Goal: Task Accomplishment & Management: Use online tool/utility

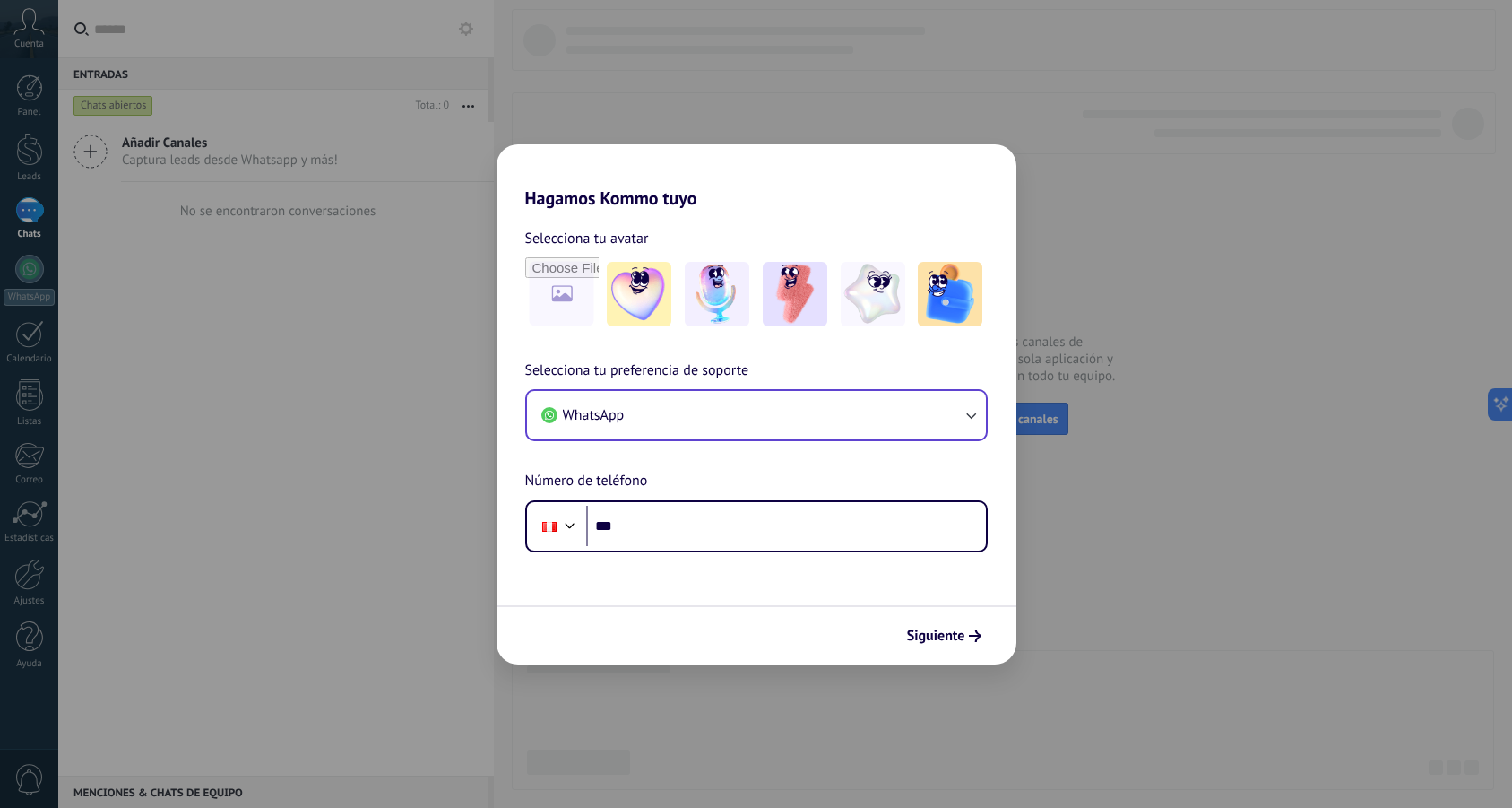
click at [729, 435] on button "WhatsApp" at bounding box center [756, 414] width 459 height 48
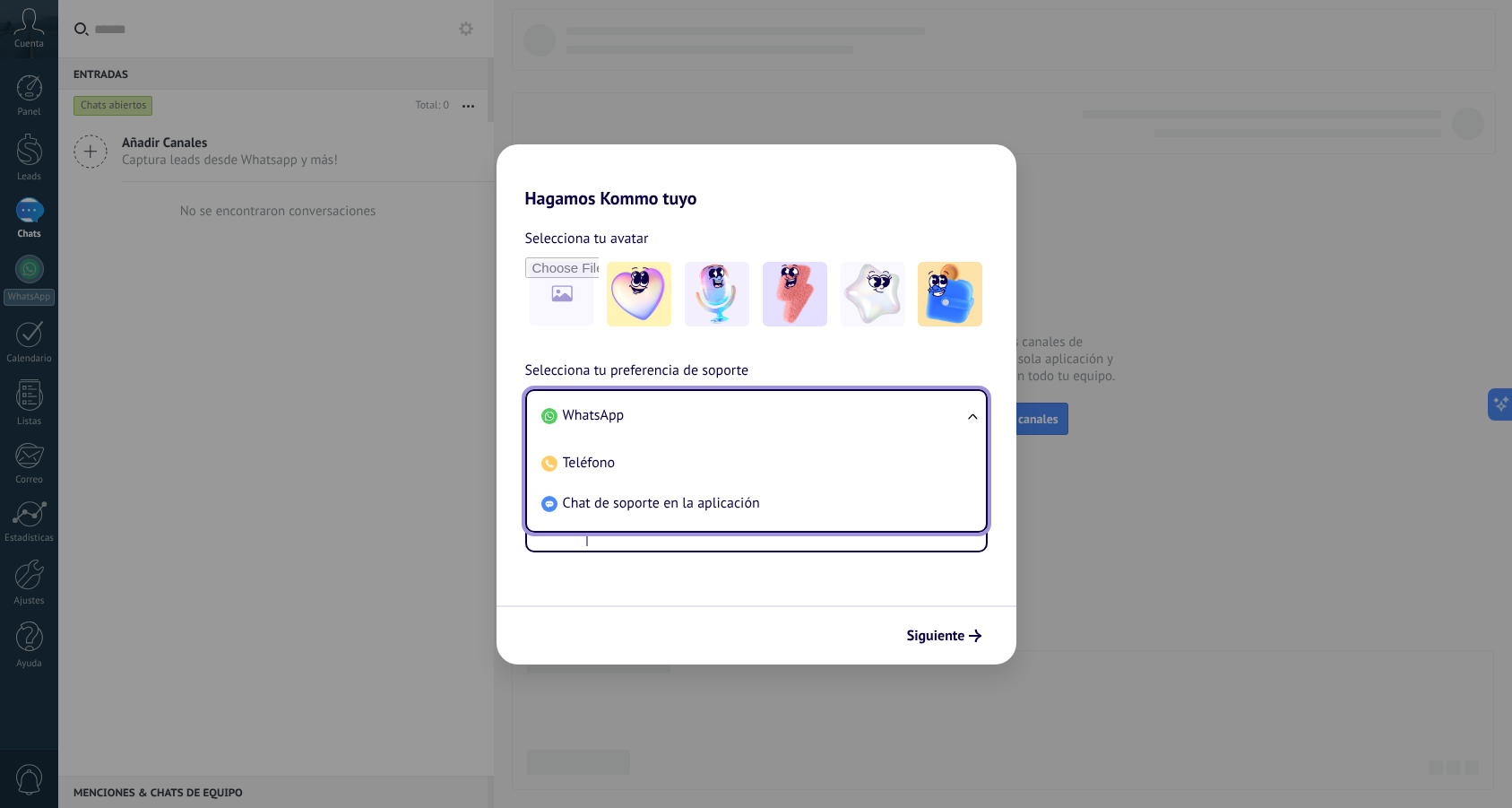
click at [1053, 120] on div "Hagamos Kommo tuyo Selecciona tu avatar Selecciona tu preferencia de soporte Wh…" at bounding box center [756, 404] width 1512 height 808
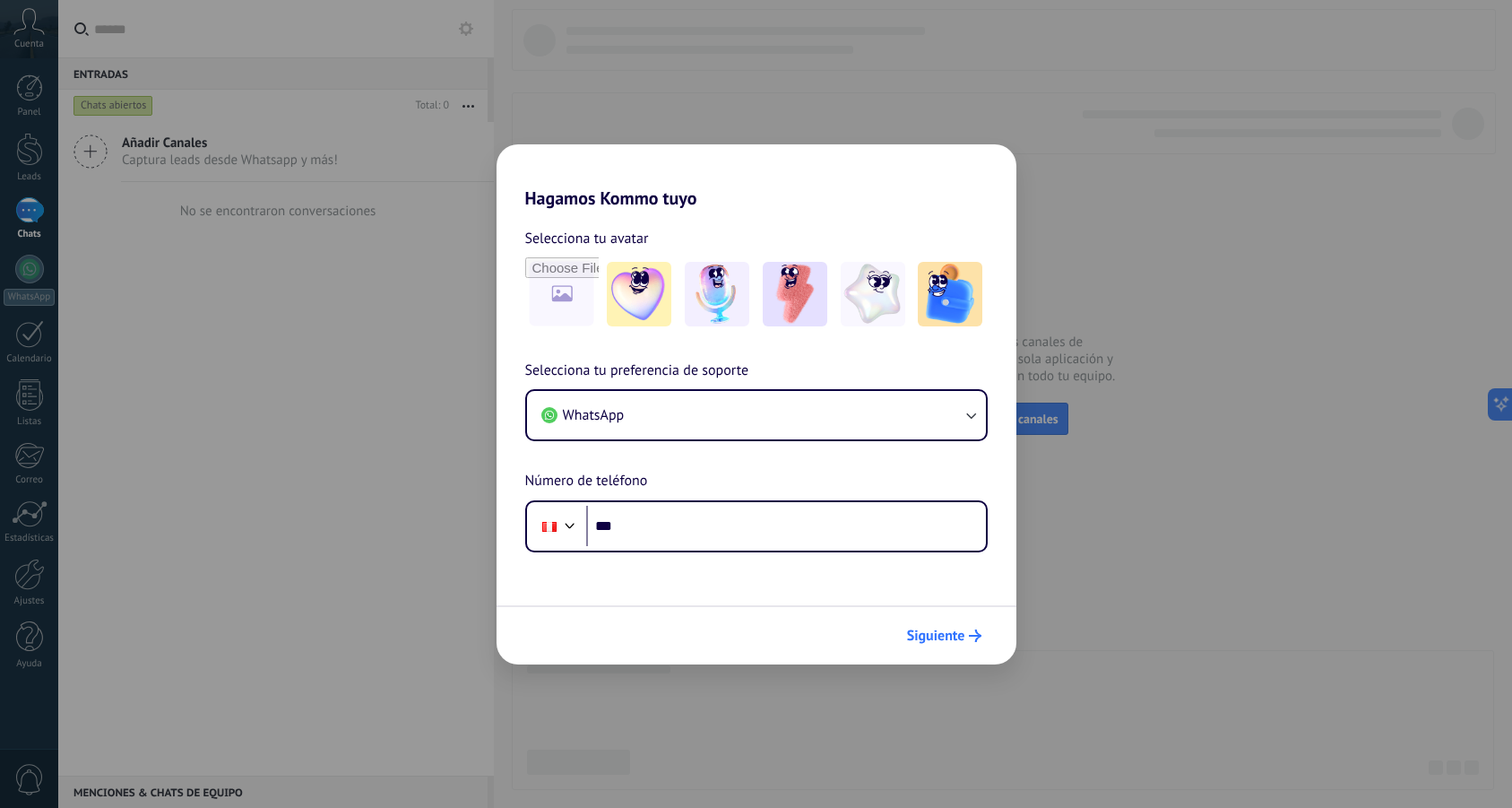
click at [933, 634] on span "Siguiente" at bounding box center [936, 636] width 58 height 13
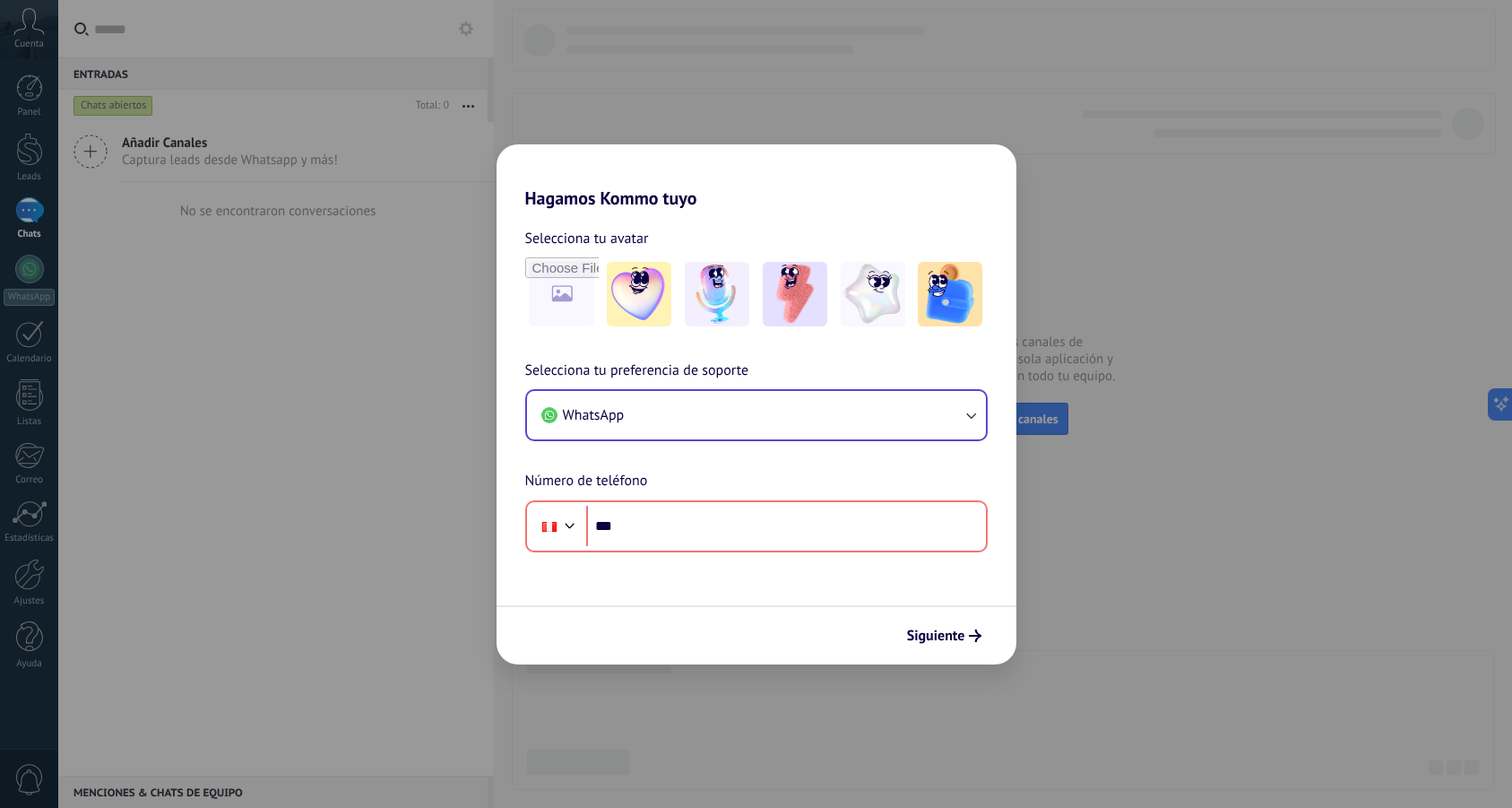
click at [850, 414] on button "WhatsApp" at bounding box center [756, 414] width 459 height 48
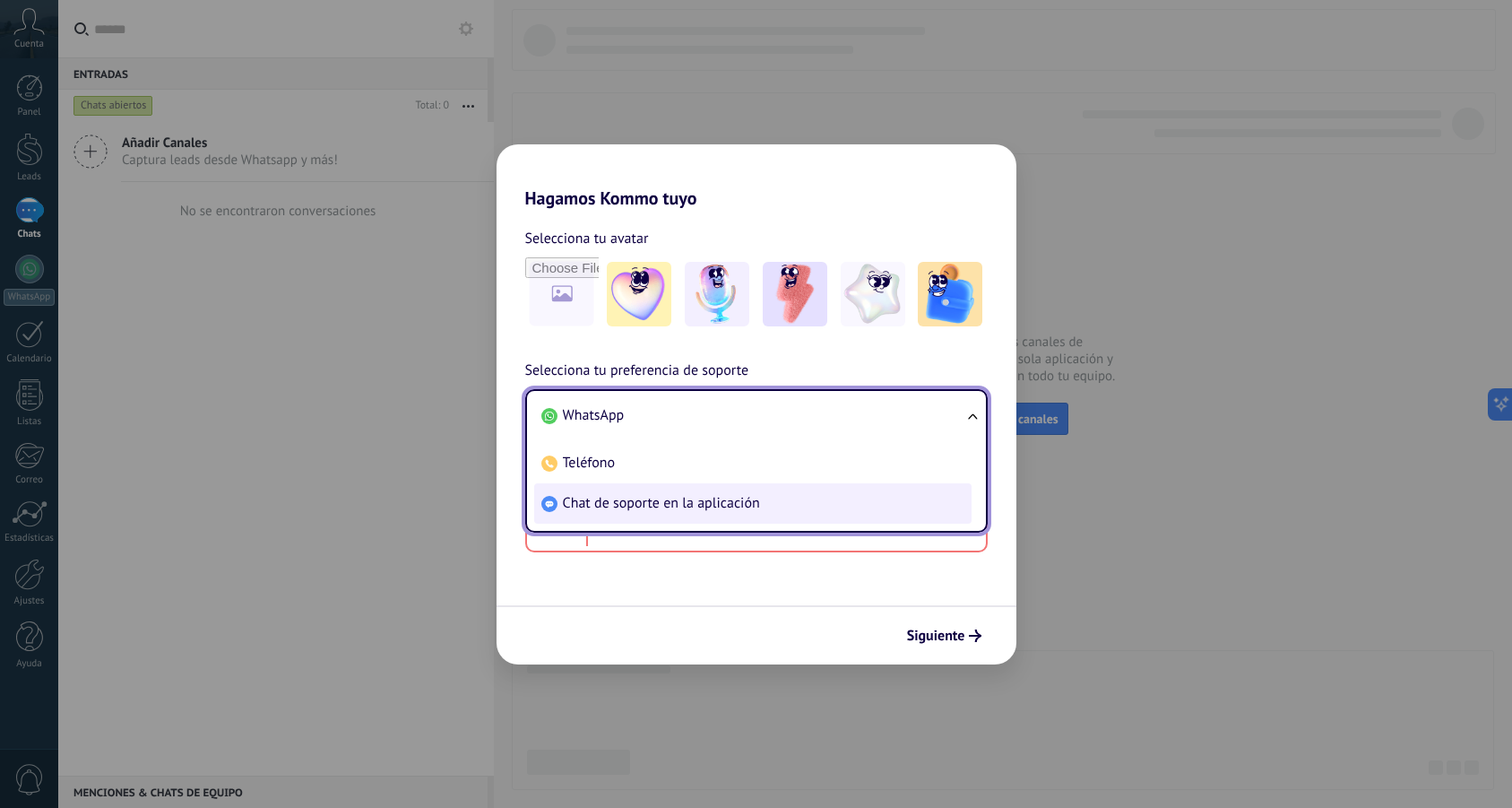
click at [811, 501] on li "Chat de soporte en la aplicación" at bounding box center [752, 503] width 437 height 40
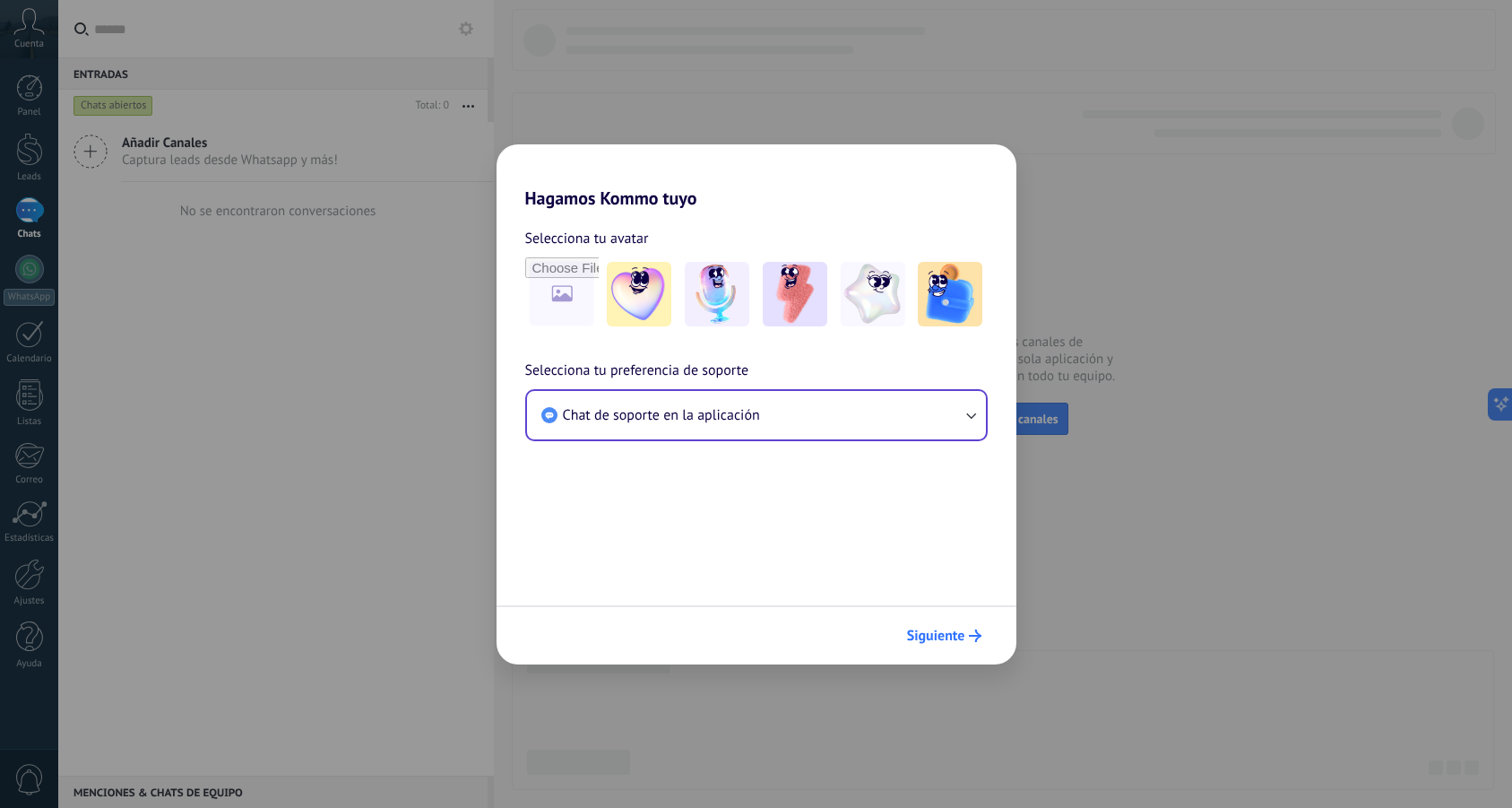
click at [959, 633] on span "Siguiente" at bounding box center [936, 636] width 58 height 13
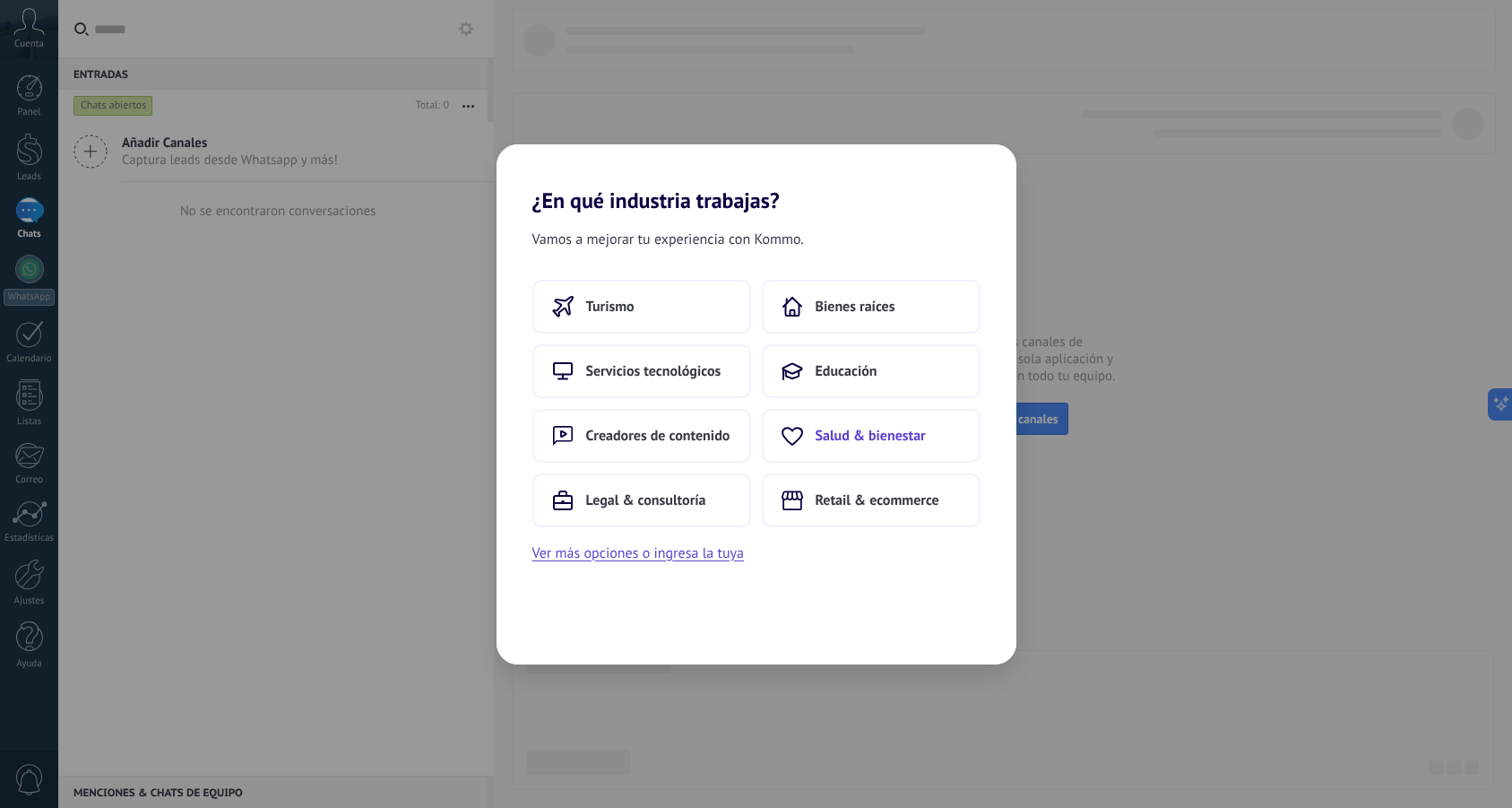
click at [830, 446] on button "Salud & bienestar" at bounding box center [871, 435] width 219 height 54
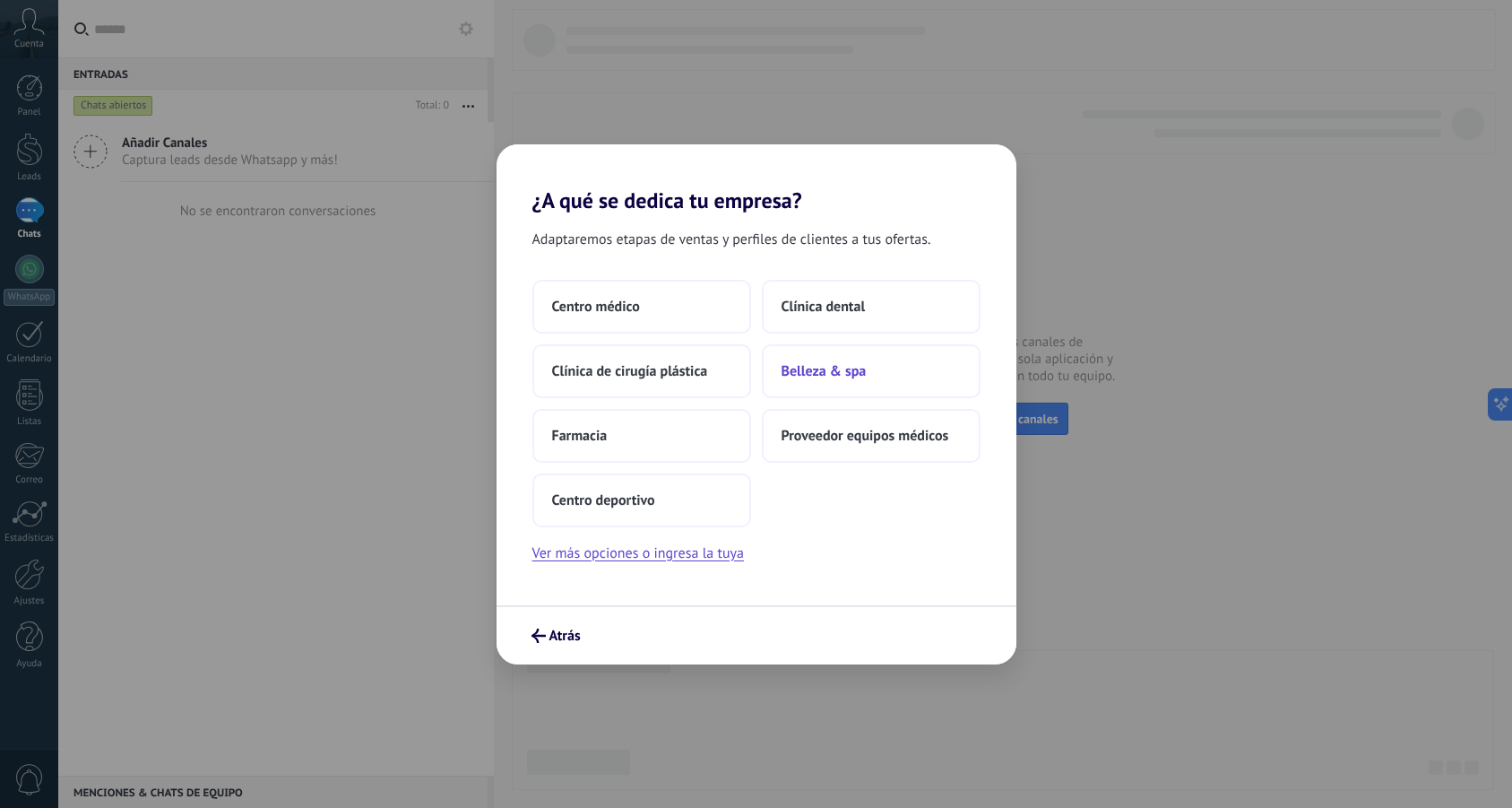
click at [781, 368] on button "Belleza & spa" at bounding box center [871, 371] width 219 height 54
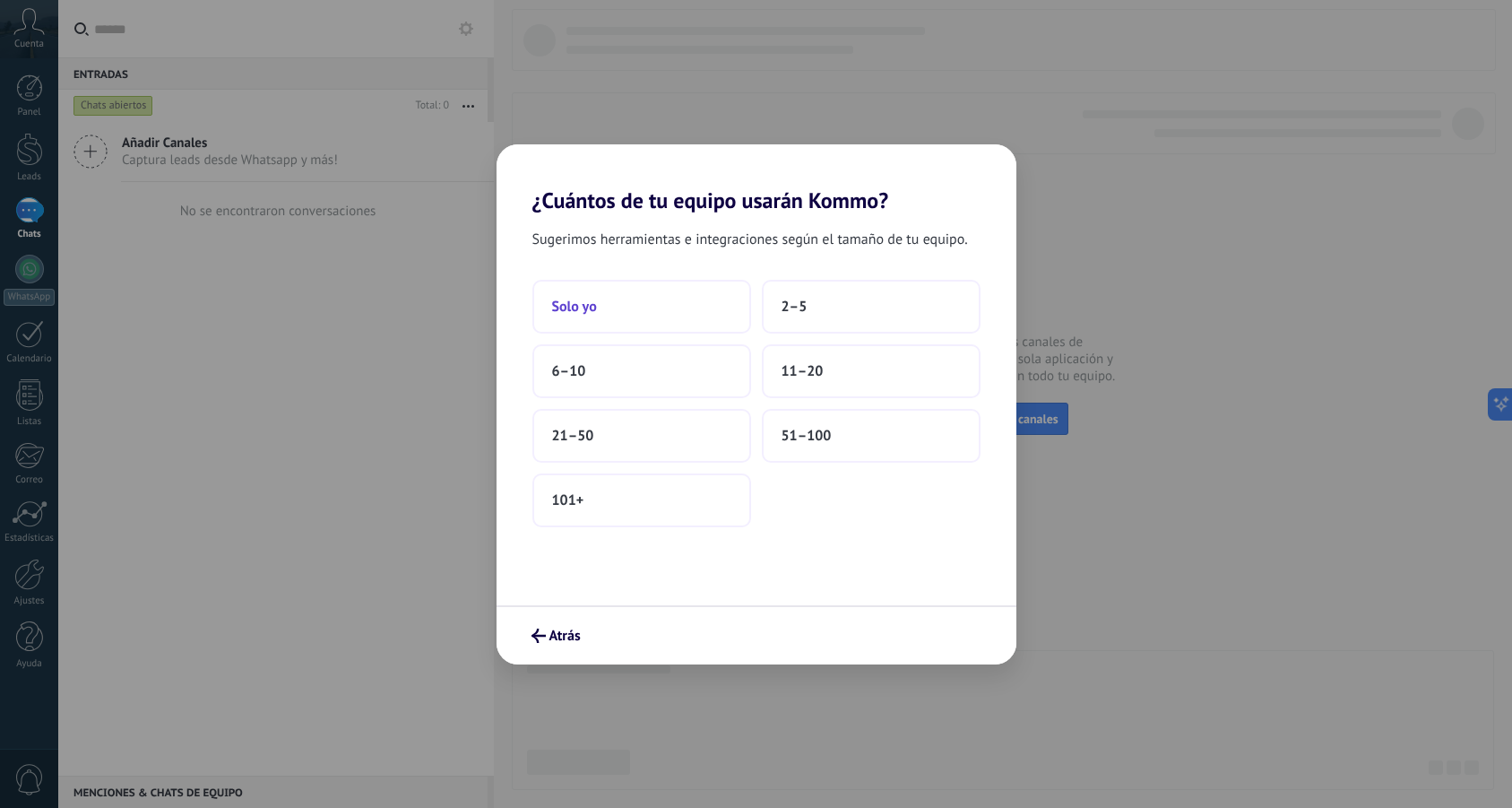
click at [709, 306] on button "Solo yo" at bounding box center [642, 306] width 219 height 54
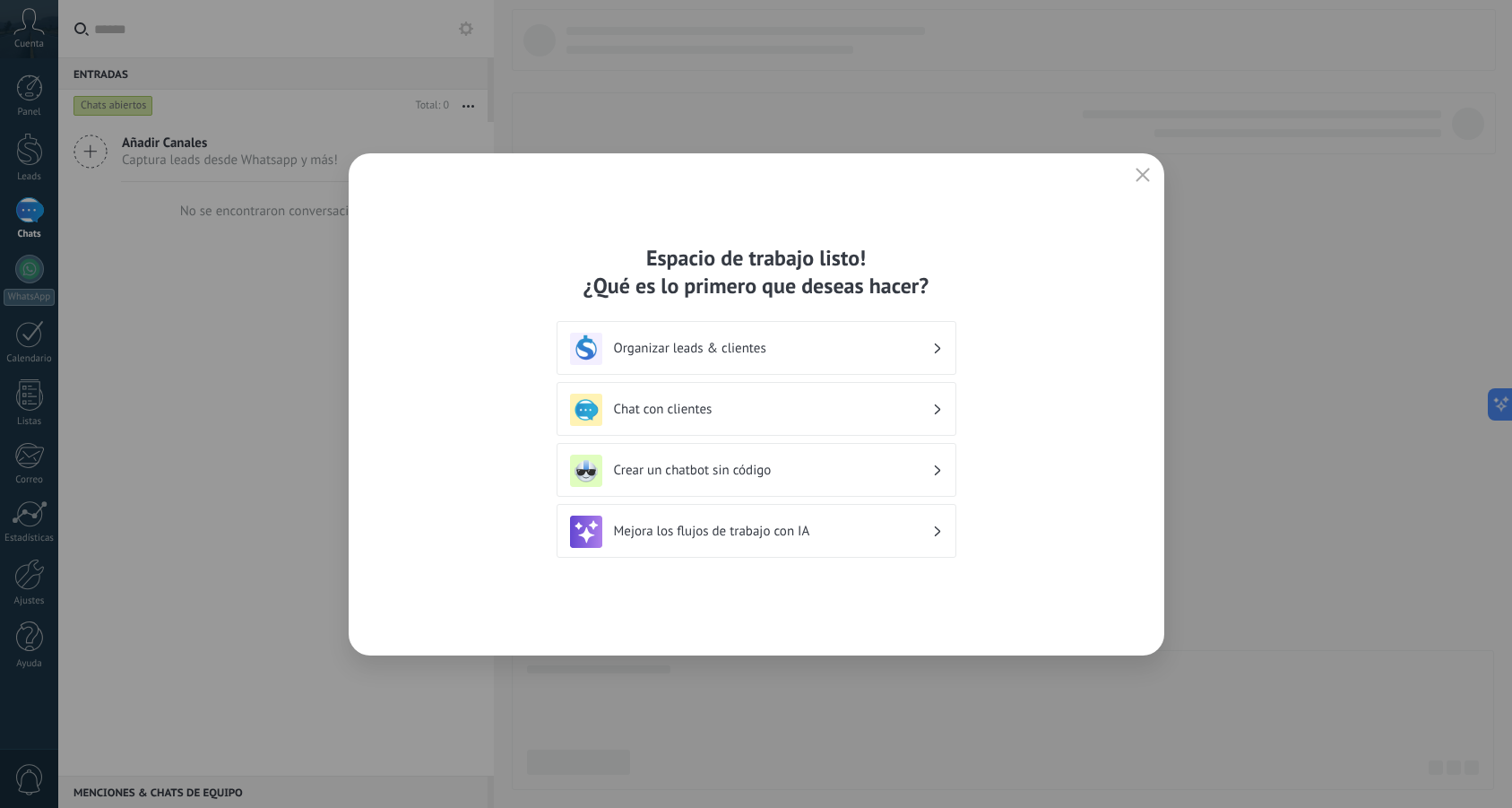
click at [764, 404] on h3 "Chat con clientes" at bounding box center [773, 409] width 318 height 17
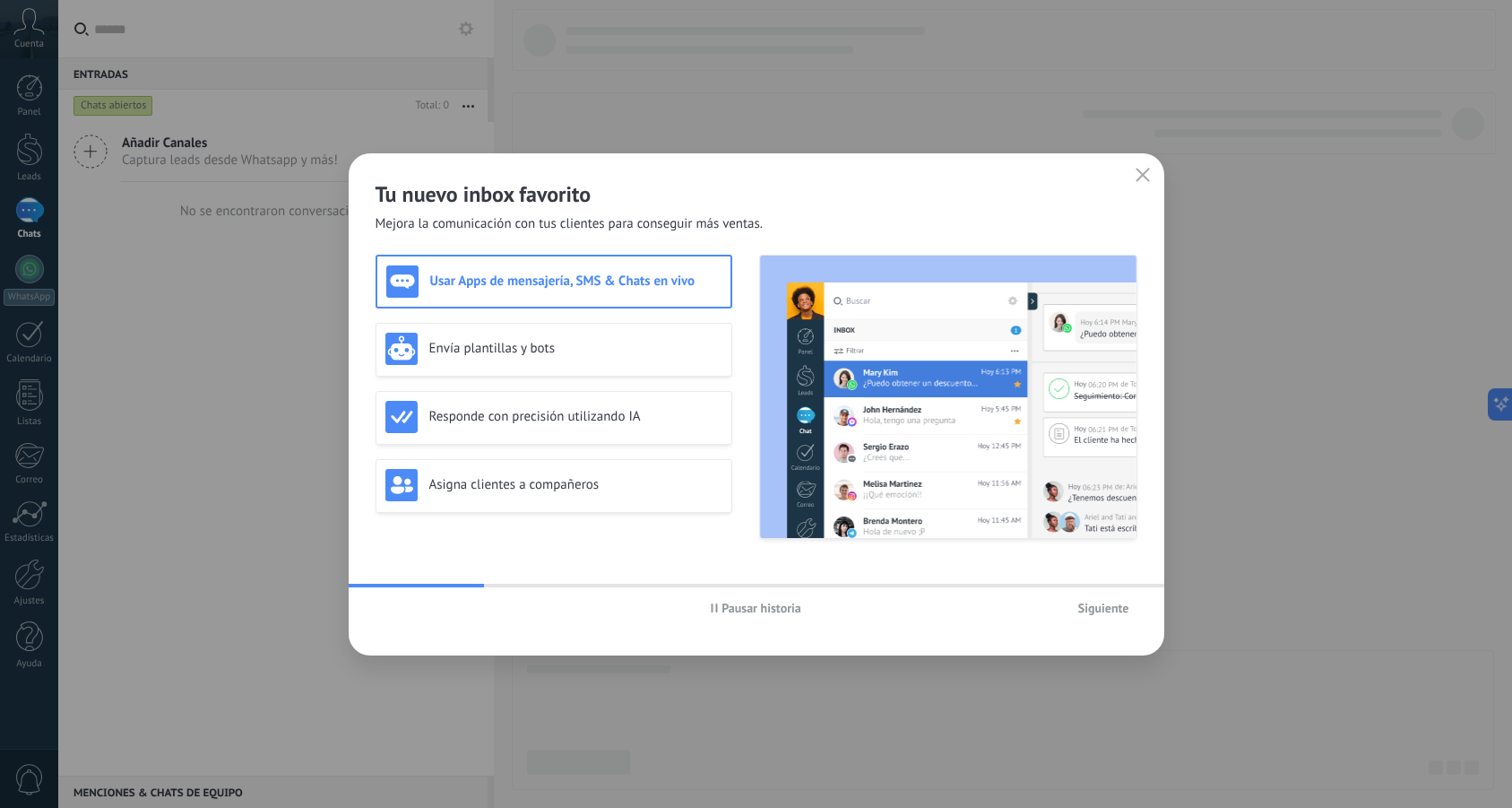
click at [1147, 164] on button "button" at bounding box center [1143, 176] width 24 height 26
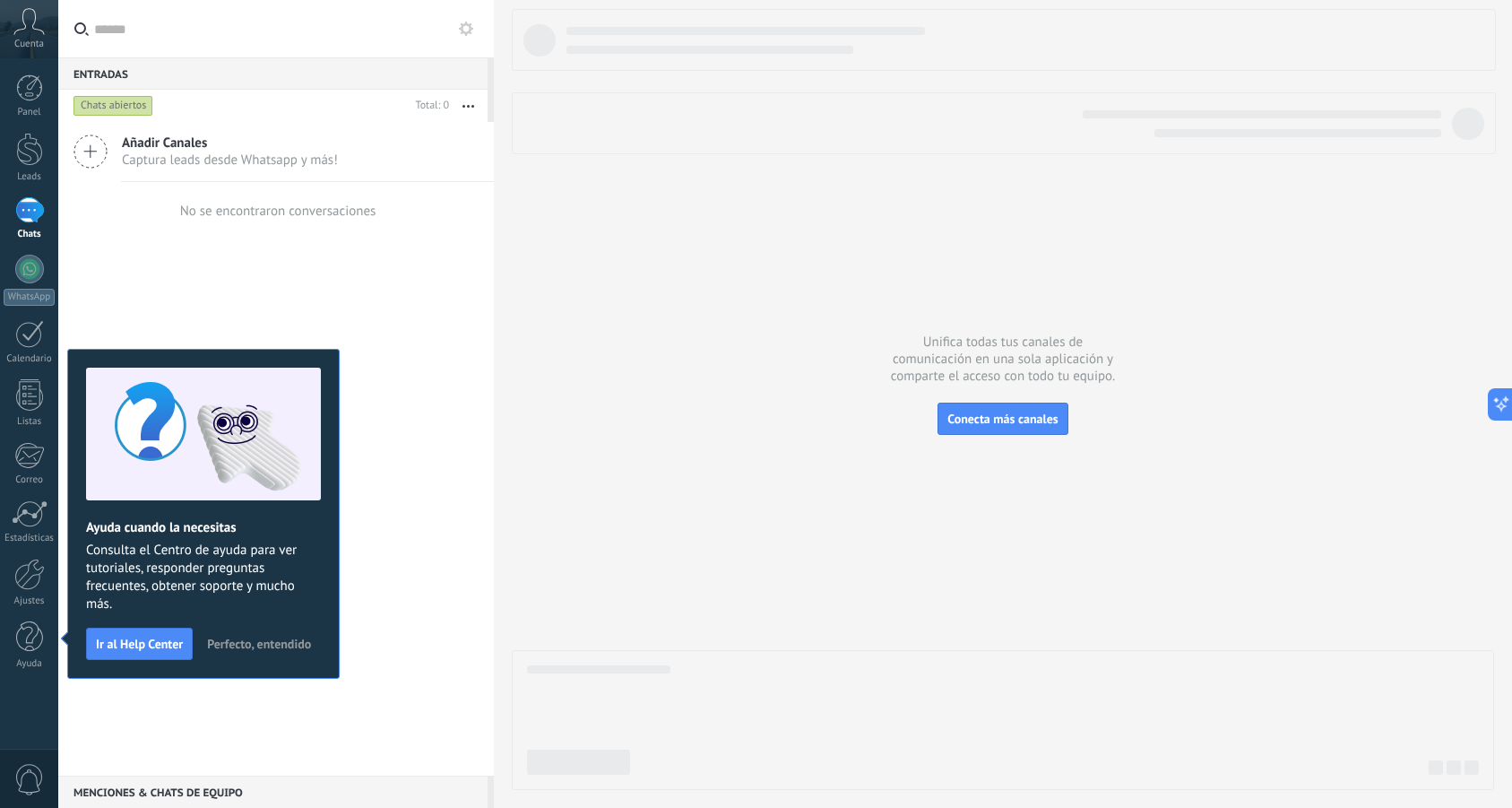
click at [230, 644] on span "Perfecto, entendido" at bounding box center [259, 644] width 104 height 13
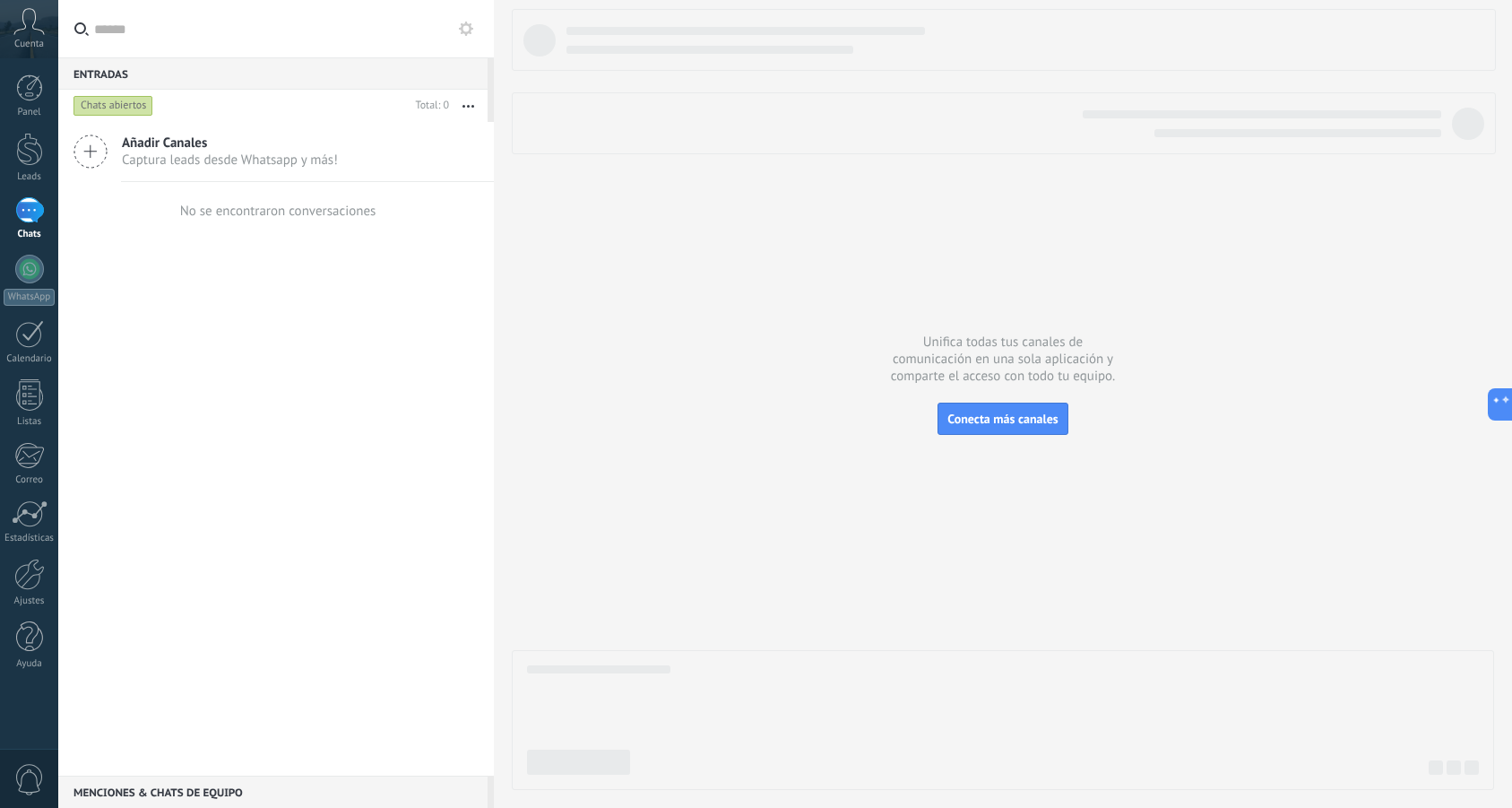
click at [87, 156] on icon at bounding box center [90, 151] width 34 height 34
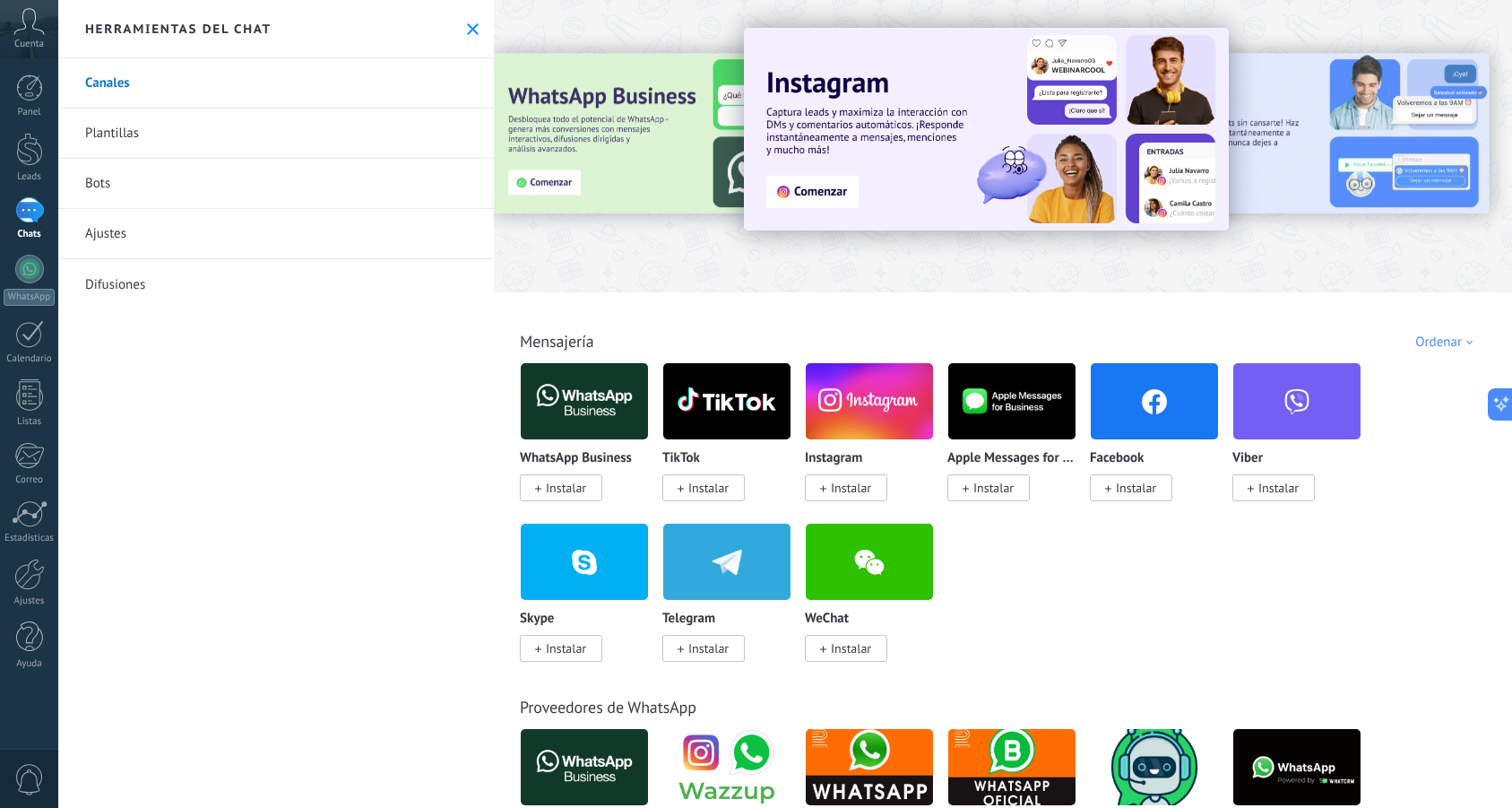
click at [714, 638] on span "Instalar" at bounding box center [704, 647] width 82 height 26
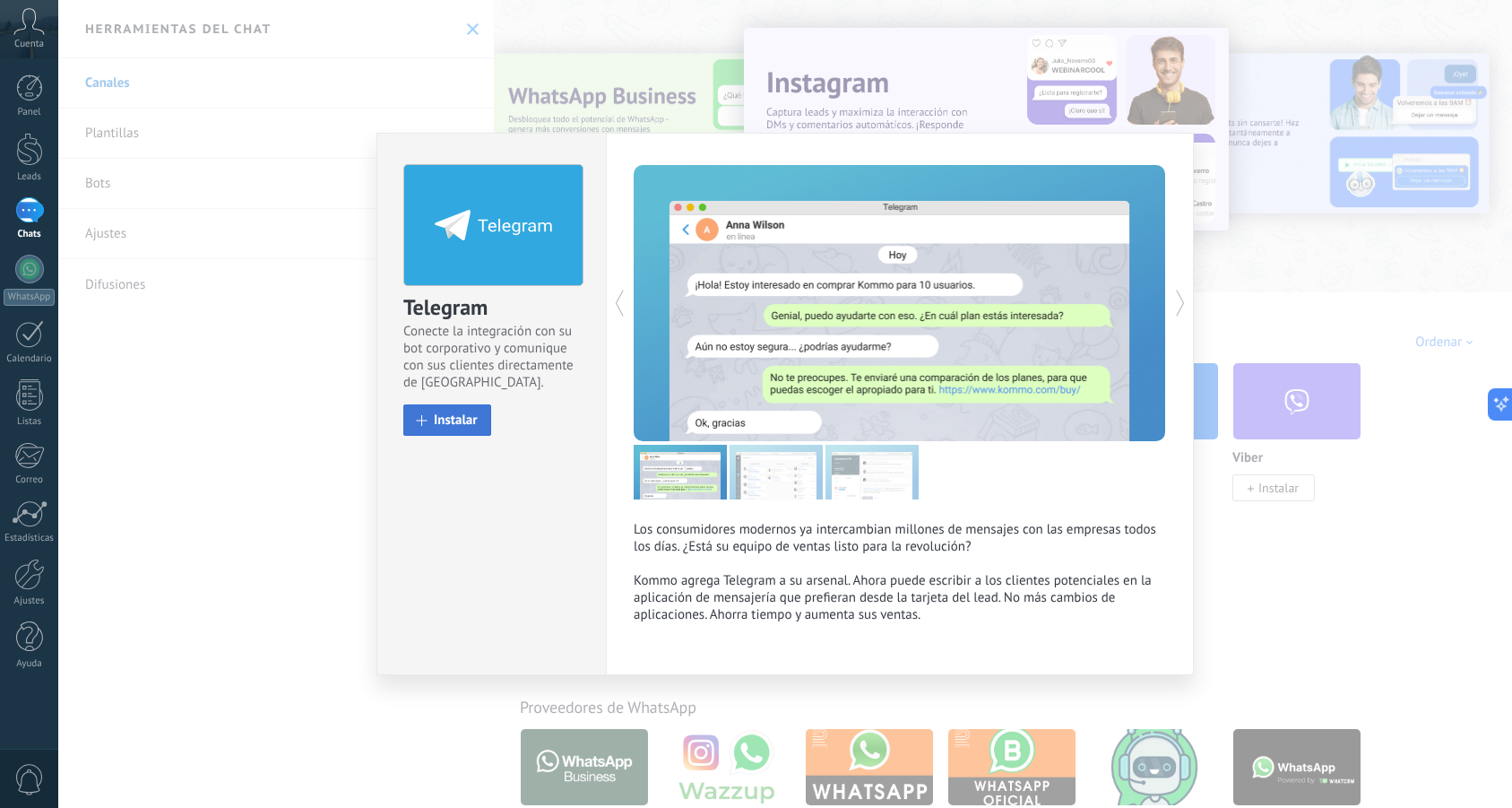
click at [470, 425] on span "Instalar" at bounding box center [455, 420] width 44 height 14
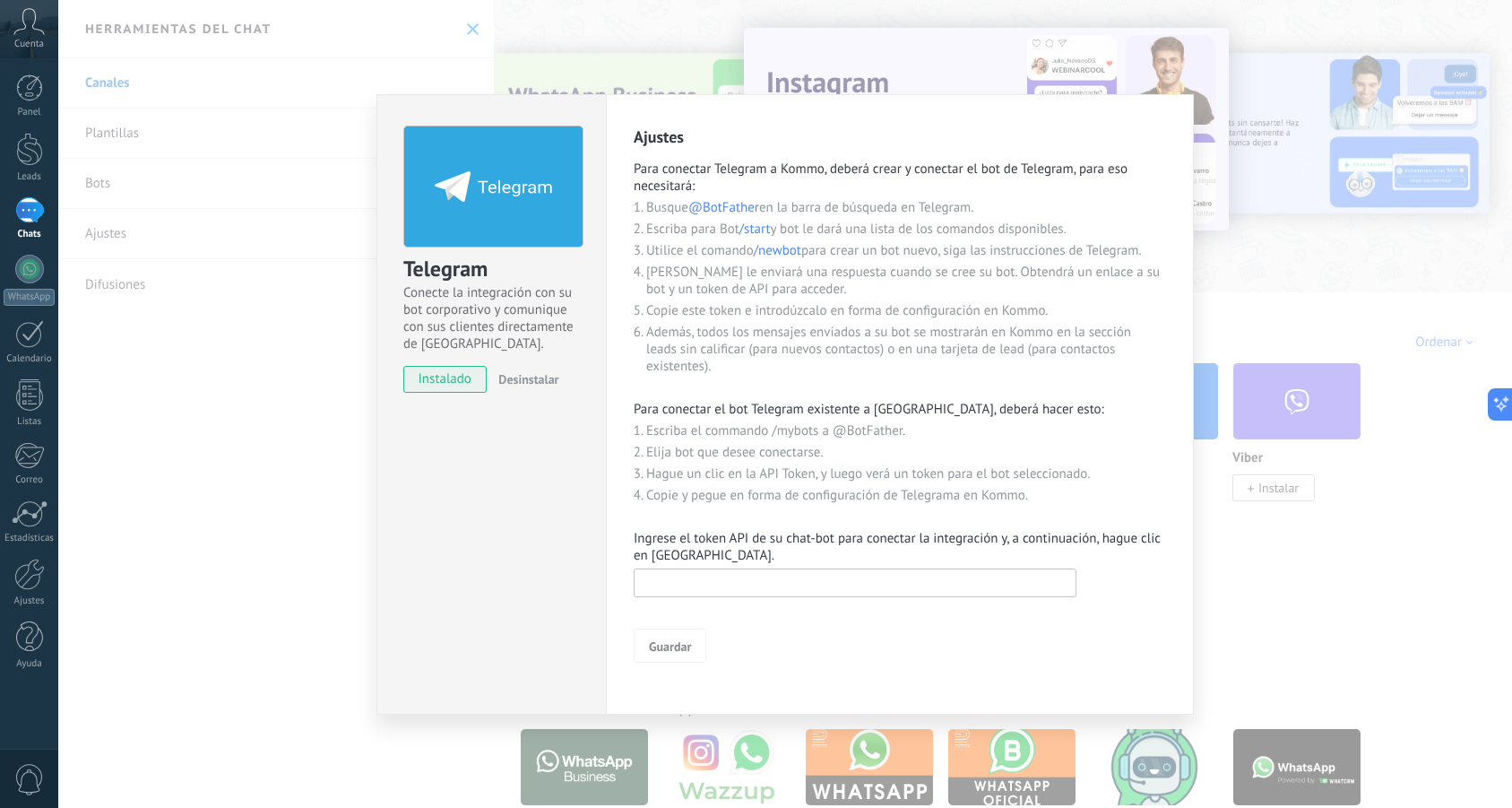
click at [776, 580] on input "text" at bounding box center [855, 582] width 443 height 28
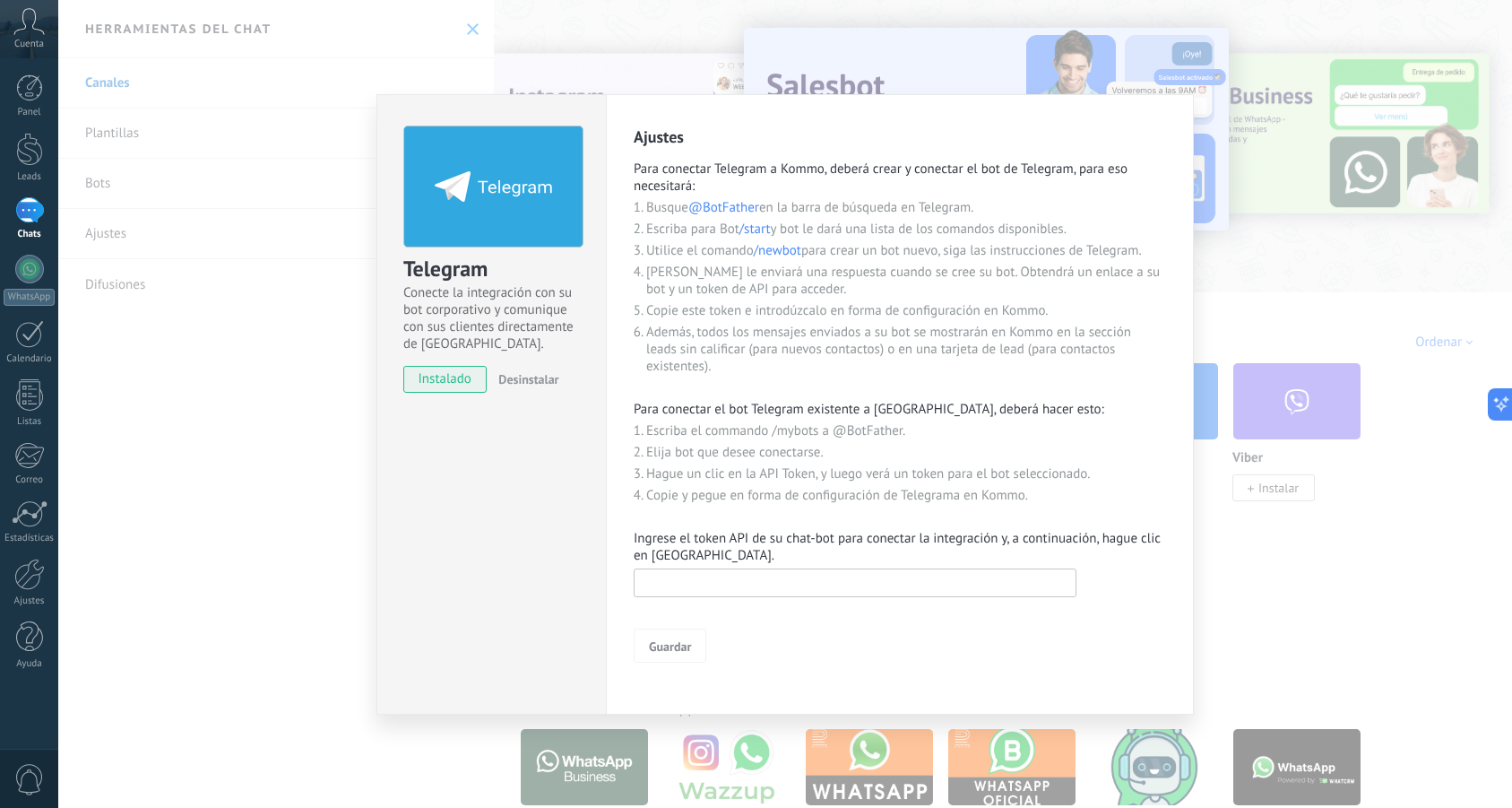
click at [776, 581] on input "text" at bounding box center [855, 582] width 443 height 28
paste input "**********"
type input "**********"
click at [695, 640] on button "Guardar" at bounding box center [671, 645] width 73 height 34
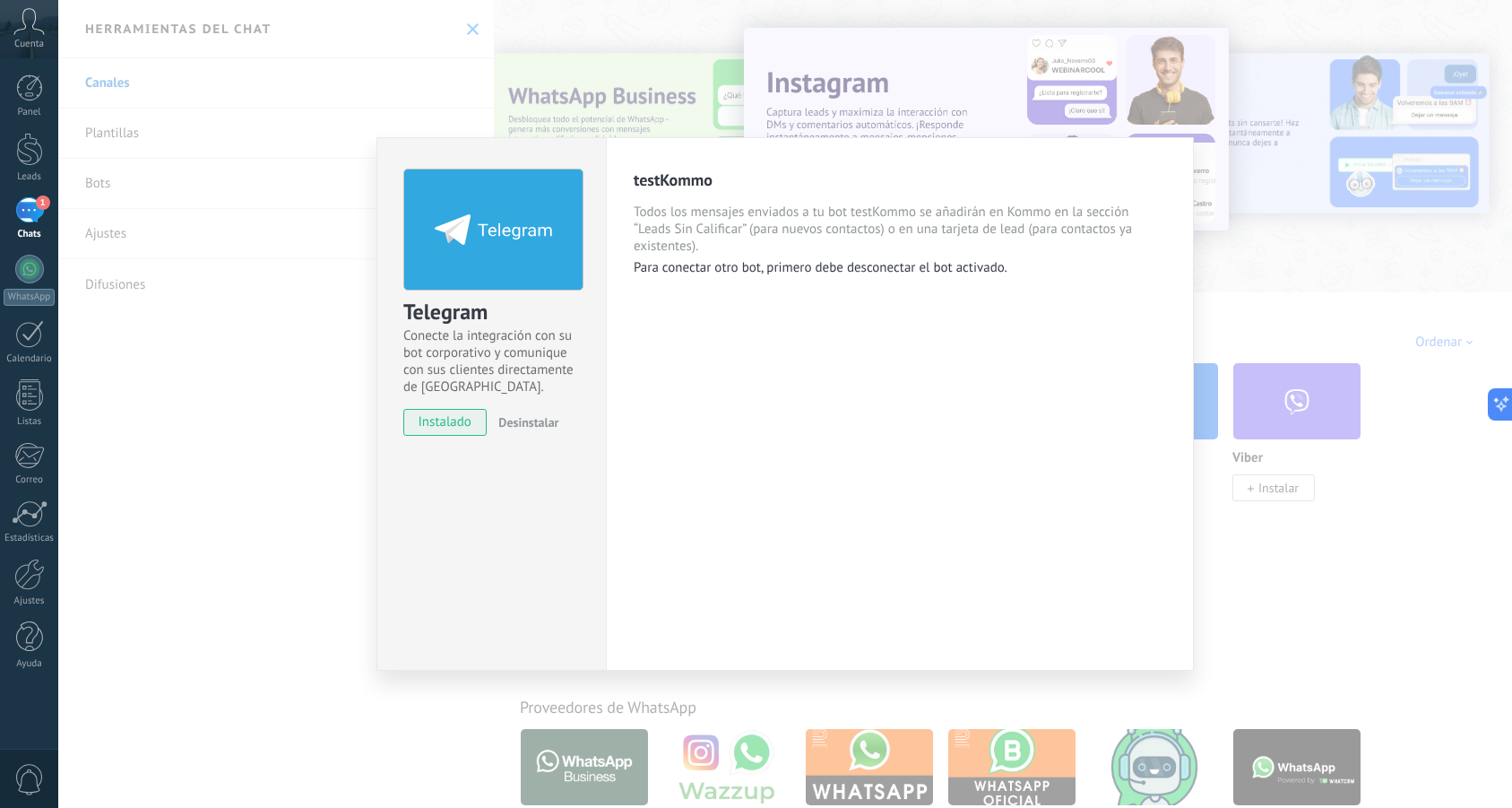
click at [474, 71] on div "Telegram Conecte la integración con su bot corporativo y comunique con sus clie…" at bounding box center [785, 404] width 1454 height 808
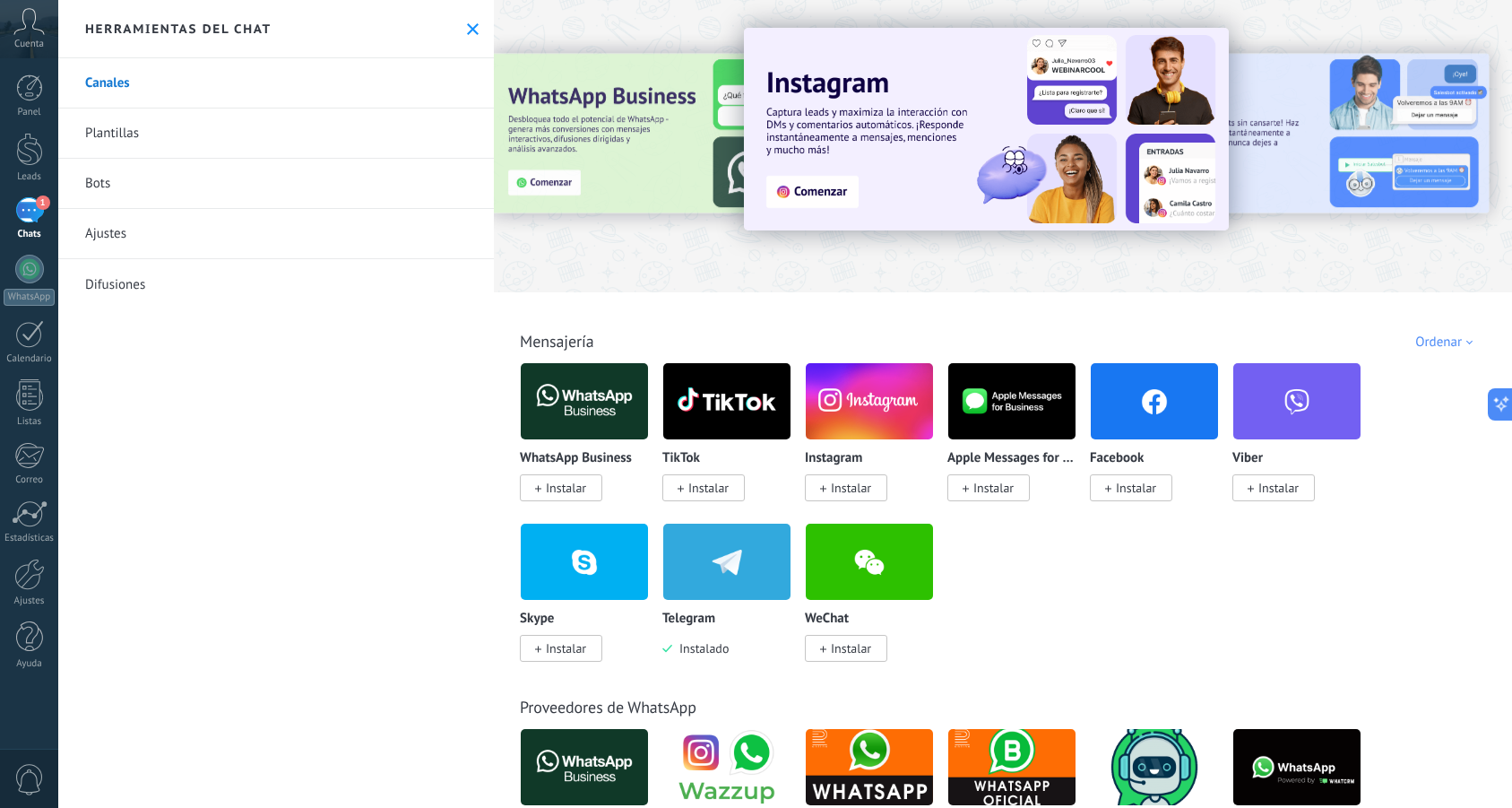
click at [706, 574] on img at bounding box center [726, 561] width 127 height 87
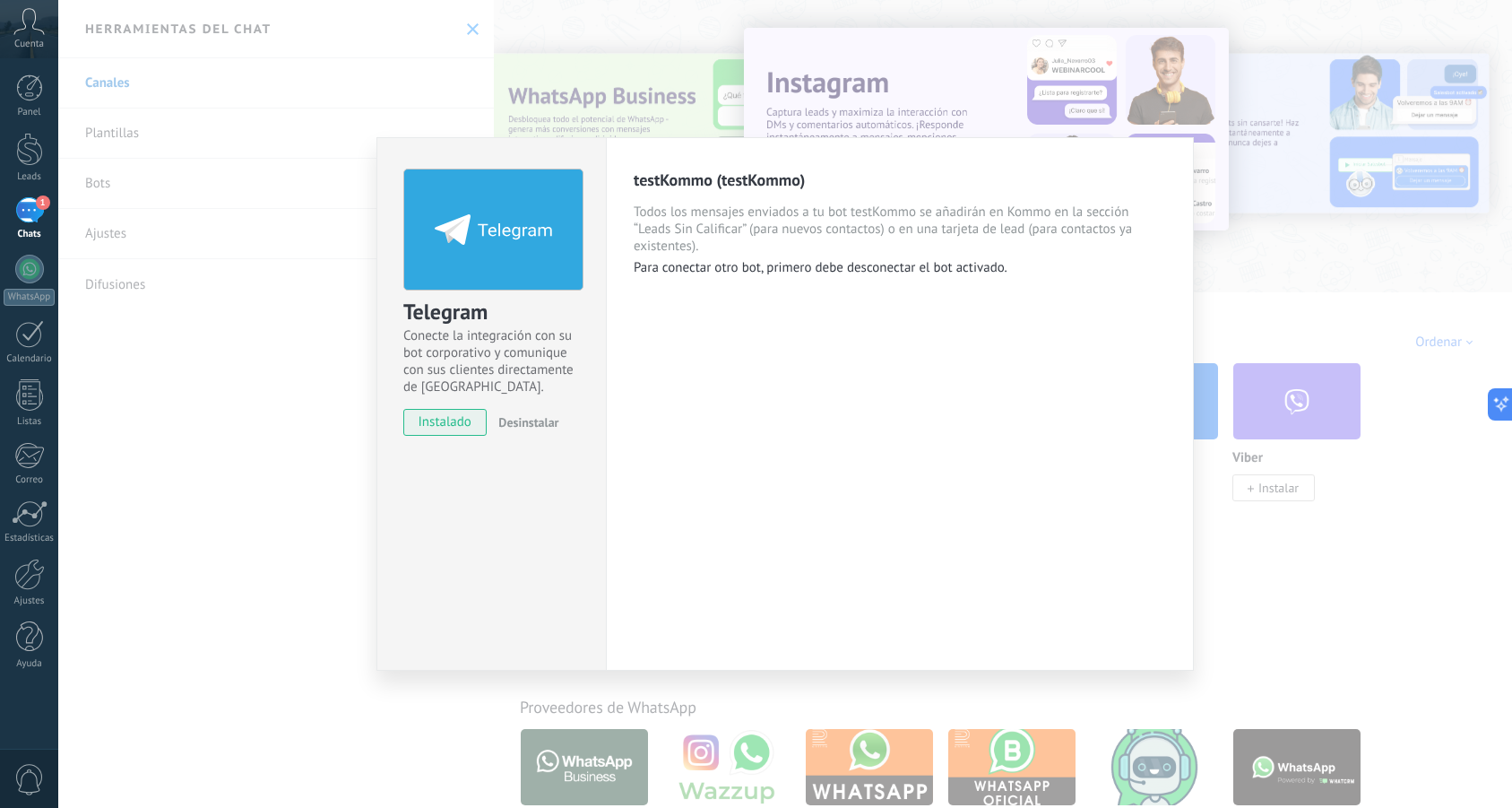
click at [43, 221] on div "1" at bounding box center [29, 210] width 28 height 26
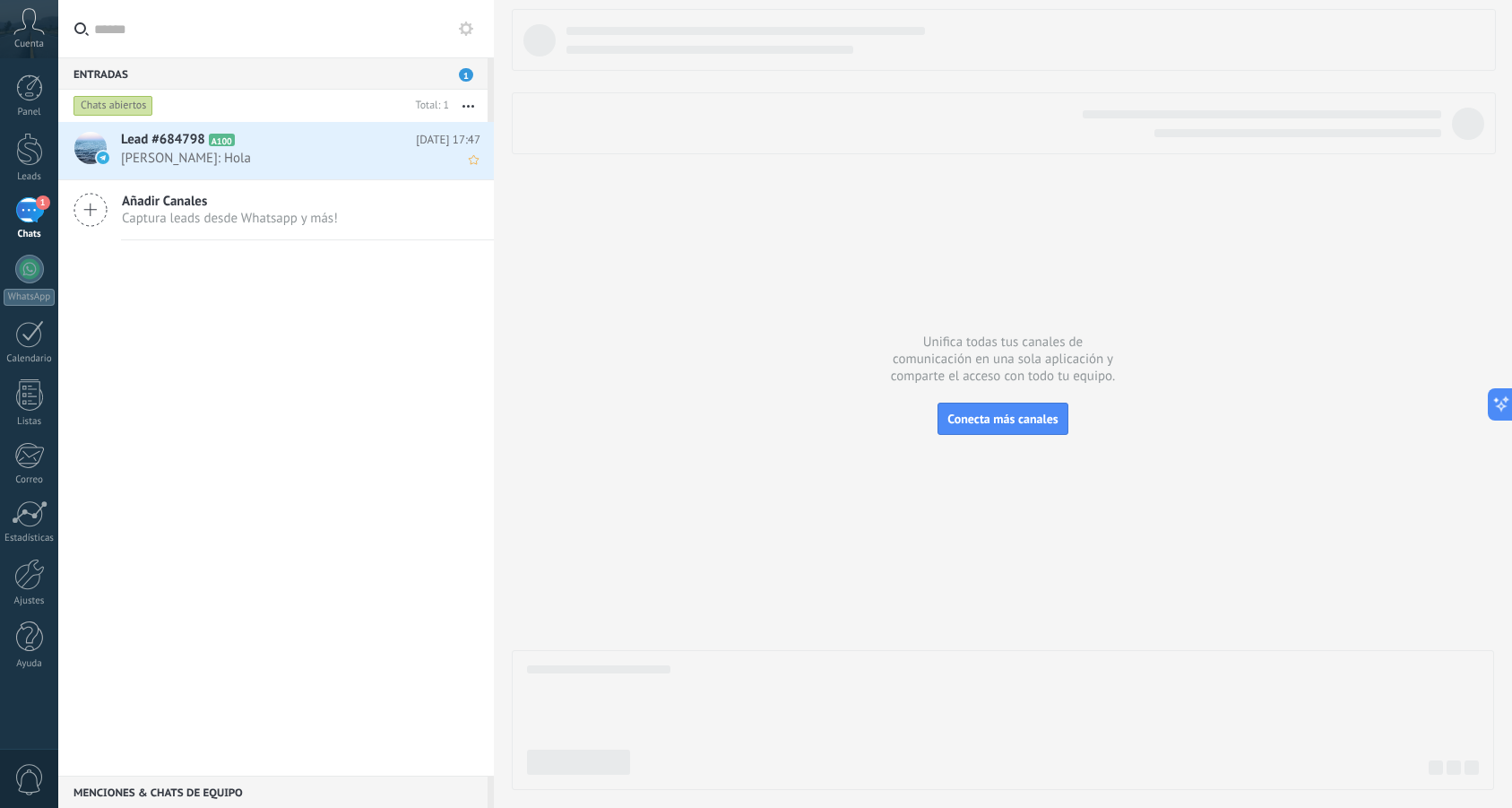
click at [228, 152] on span "[PERSON_NAME]: Hola" at bounding box center [284, 158] width 326 height 17
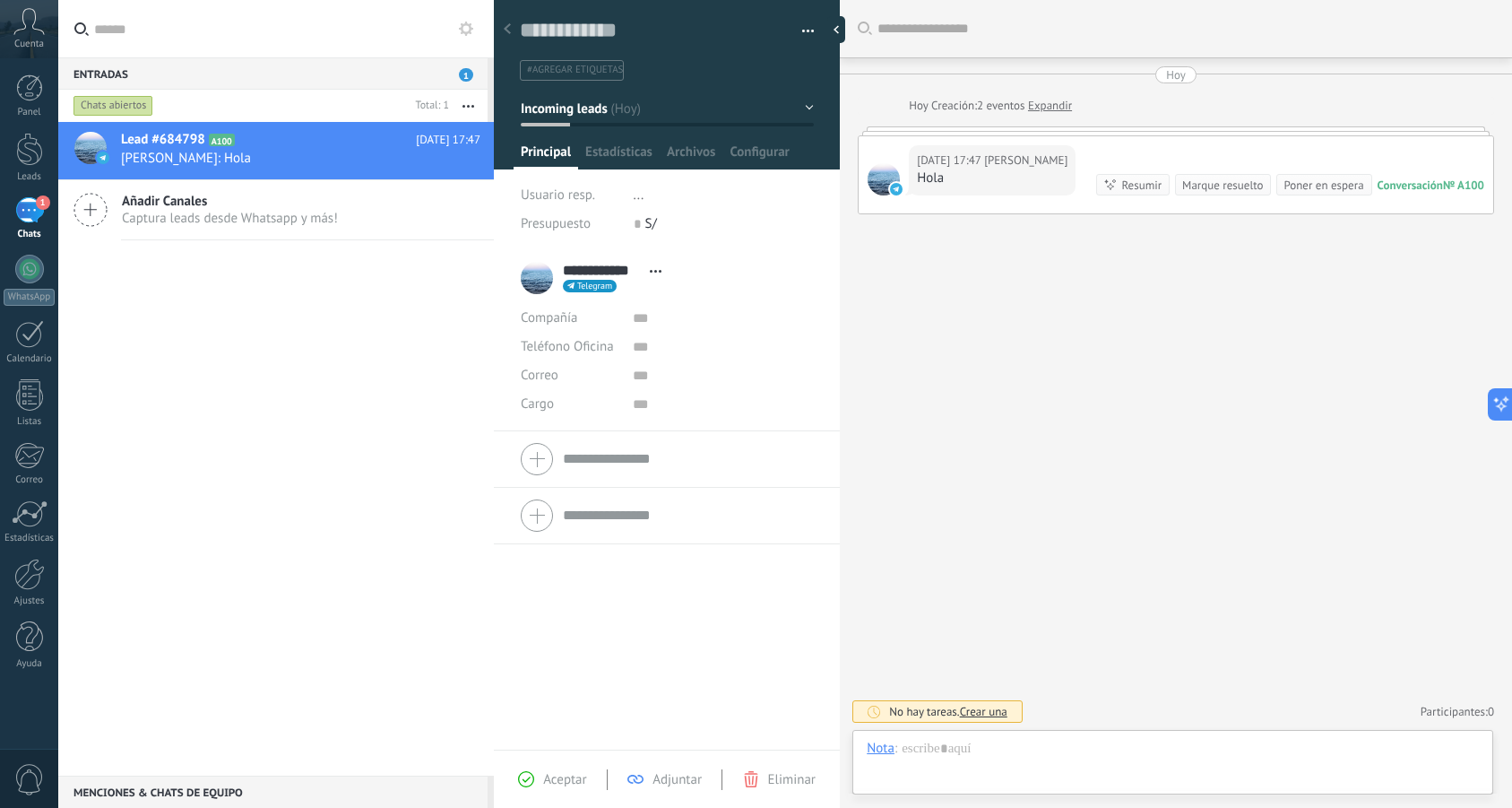
scroll to position [26, 0]
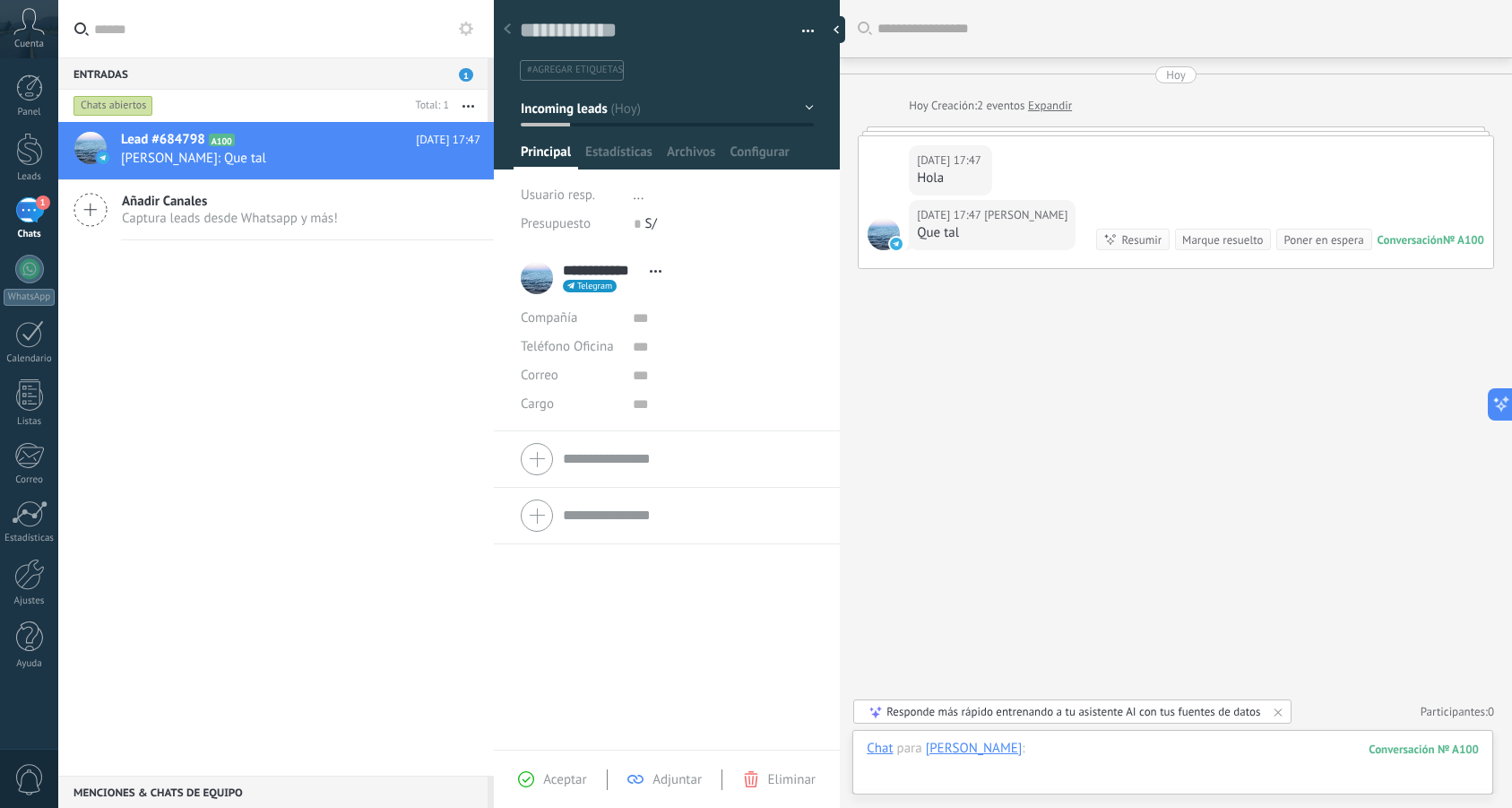
click at [1081, 758] on div at bounding box center [1173, 766] width 612 height 54
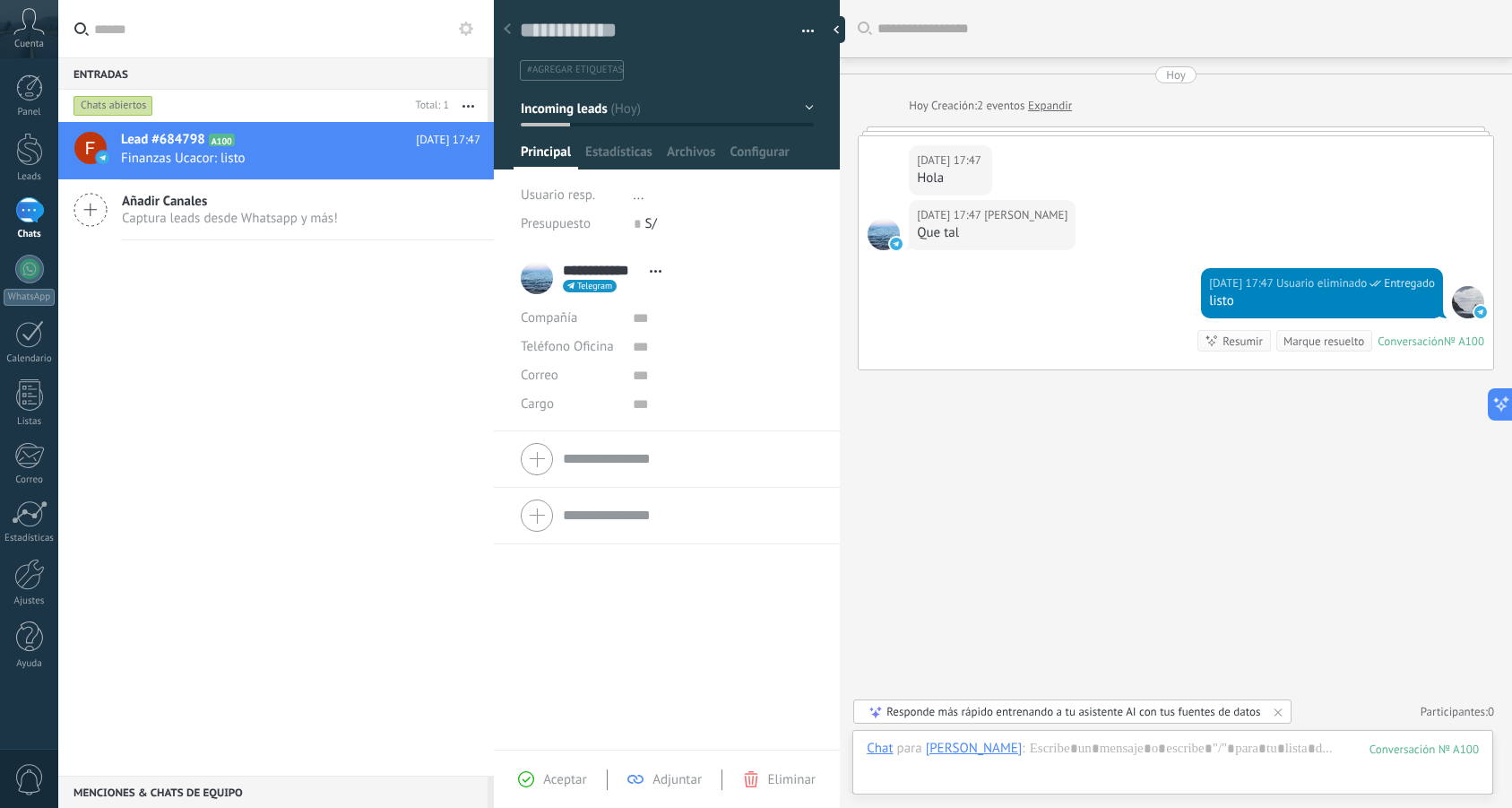
click at [1040, 551] on div "Buscar Carga más [DATE] [DATE] Creación: 2 eventos Expandir [DATE] 17:47 [PERSO…" at bounding box center [1175, 404] width 673 height 808
